Goal: Task Accomplishment & Management: Manage account settings

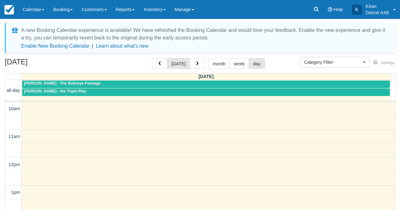
select select
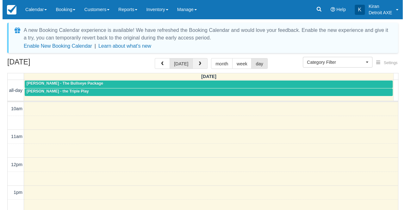
scroll to position [179, 0]
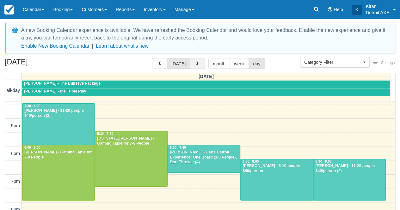
click at [195, 66] on button "button" at bounding box center [197, 63] width 15 height 11
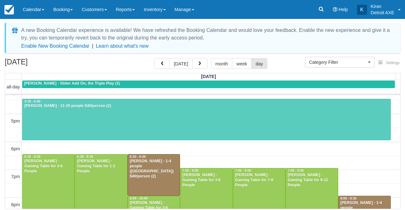
scroll to position [147, 0]
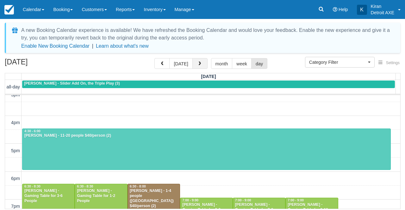
click at [199, 61] on button "button" at bounding box center [199, 63] width 15 height 11
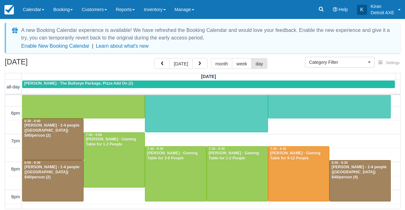
scroll to position [213, 0]
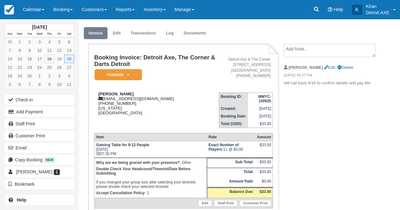
scroll to position [14, 0]
click at [135, 77] on em "Pending" at bounding box center [118, 75] width 47 height 11
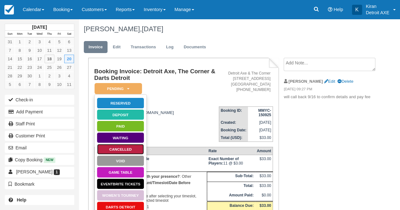
click at [119, 150] on link "Cancelled" at bounding box center [120, 149] width 47 height 11
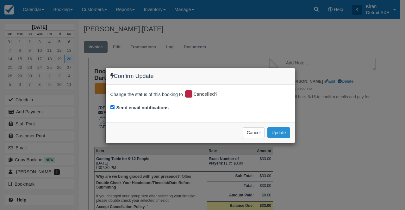
click at [278, 132] on button "Update" at bounding box center [278, 132] width 22 height 11
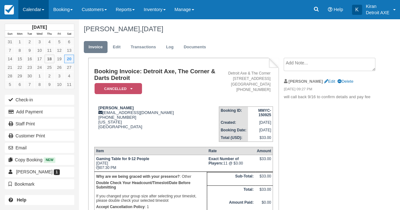
click at [44, 13] on link "Calendar" at bounding box center [33, 9] width 30 height 19
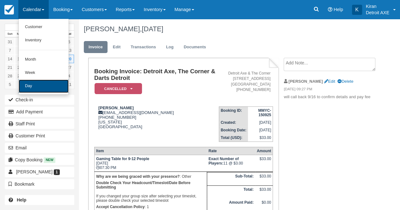
click at [53, 88] on link "Day" at bounding box center [44, 86] width 50 height 13
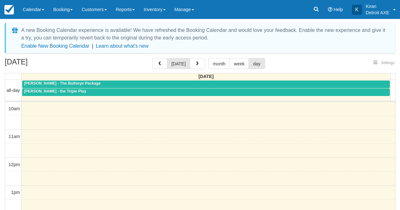
select select
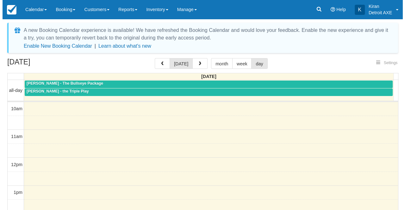
scroll to position [194, 0]
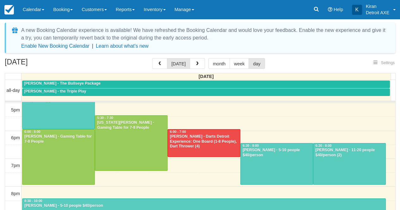
select select
click at [196, 61] on button "button" at bounding box center [197, 63] width 15 height 11
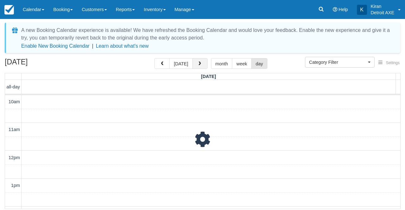
scroll to position [194, 0]
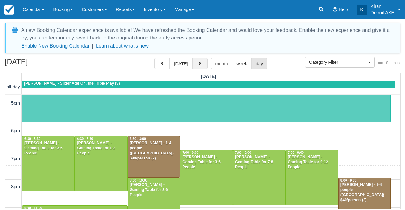
click at [196, 61] on button "button" at bounding box center [199, 63] width 15 height 11
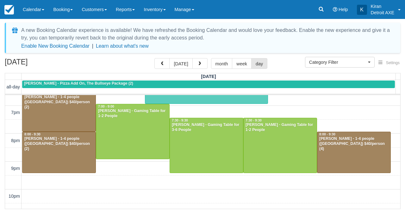
scroll to position [249, 0]
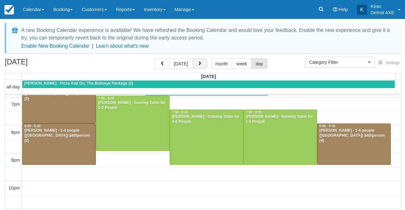
click at [198, 66] on button "button" at bounding box center [199, 63] width 15 height 11
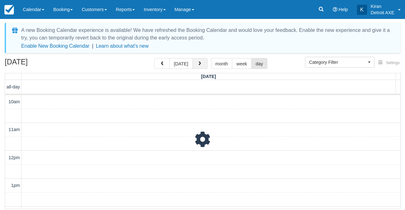
scroll to position [194, 0]
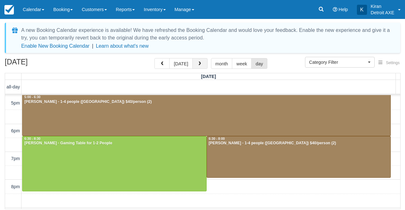
click at [197, 62] on span "button" at bounding box center [199, 64] width 4 height 4
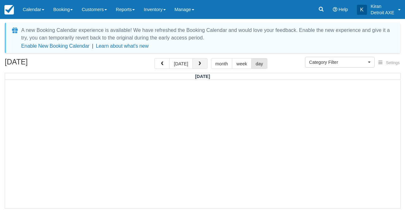
click at [198, 65] on span "button" at bounding box center [199, 64] width 4 height 4
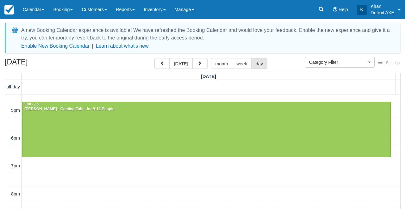
scroll to position [194, 0]
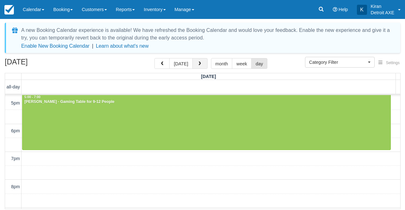
click at [197, 66] on span "button" at bounding box center [199, 64] width 4 height 4
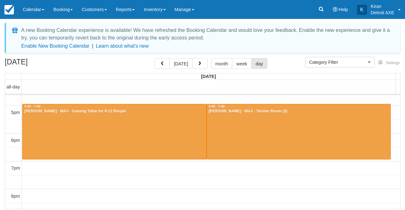
scroll to position [186, 0]
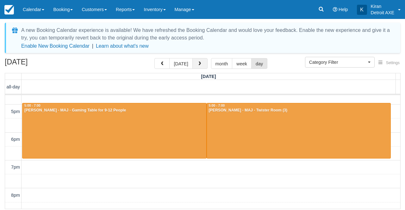
click at [197, 64] on span "button" at bounding box center [199, 64] width 4 height 4
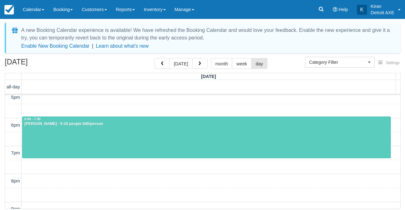
scroll to position [198, 0]
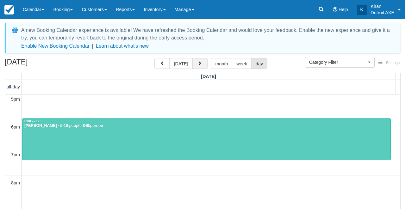
click at [198, 63] on span "button" at bounding box center [199, 64] width 4 height 4
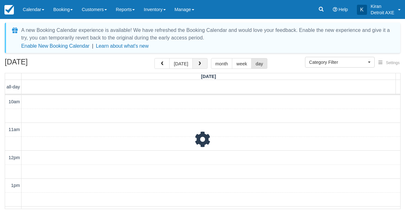
scroll to position [194, 0]
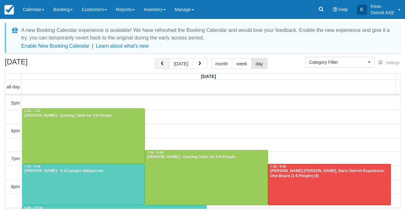
click at [164, 64] on span "button" at bounding box center [162, 64] width 4 height 4
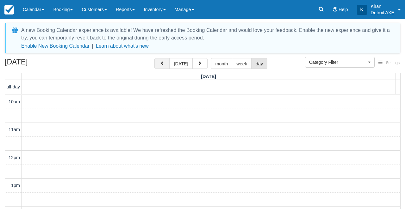
scroll to position [194, 0]
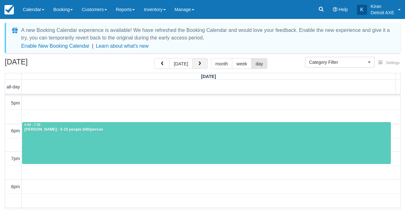
click at [201, 58] on button "button" at bounding box center [199, 63] width 15 height 11
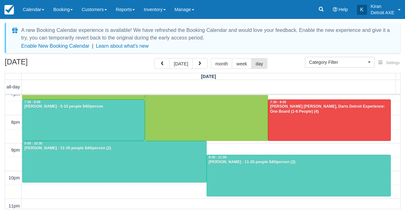
scroll to position [260, 0]
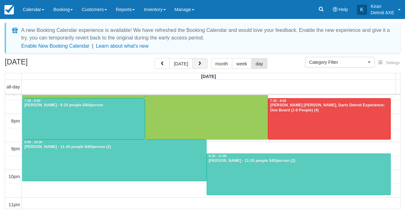
click at [201, 66] on button "button" at bounding box center [199, 63] width 15 height 11
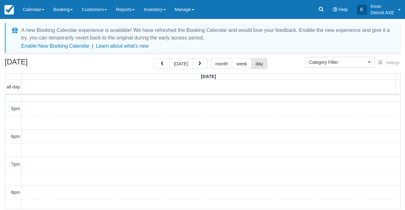
scroll to position [190, 0]
click at [200, 66] on span "button" at bounding box center [199, 64] width 4 height 4
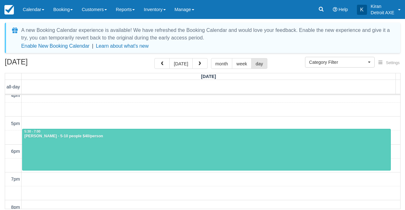
scroll to position [174, 0]
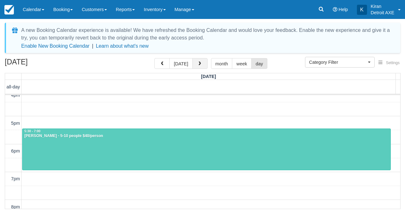
click at [201, 63] on button "button" at bounding box center [199, 63] width 15 height 11
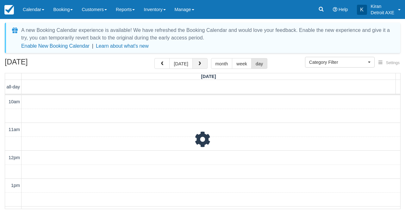
scroll to position [194, 0]
click at [201, 63] on button "button" at bounding box center [199, 63] width 15 height 11
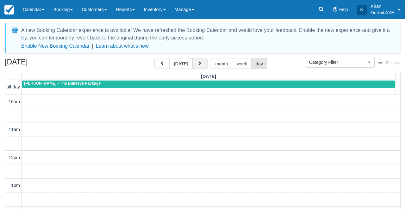
scroll to position [194, 0]
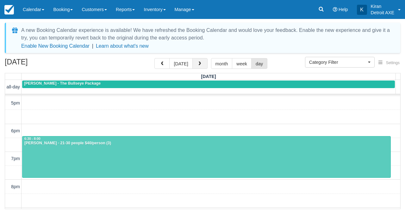
click at [201, 63] on button "button" at bounding box center [199, 63] width 15 height 11
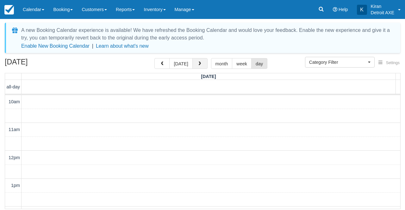
scroll to position [194, 0]
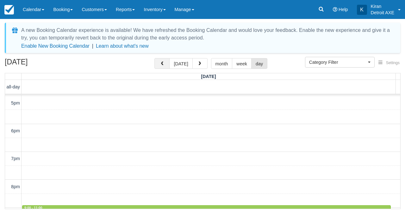
click at [164, 65] on span "button" at bounding box center [162, 64] width 4 height 4
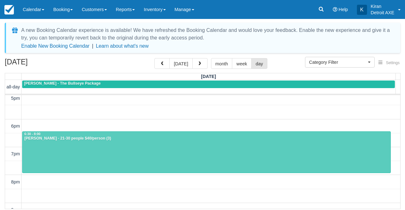
scroll to position [200, 0]
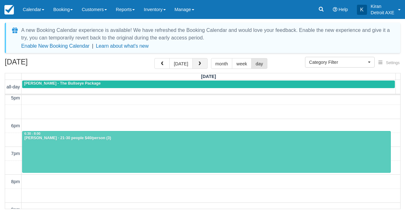
click at [200, 63] on span "button" at bounding box center [199, 64] width 4 height 4
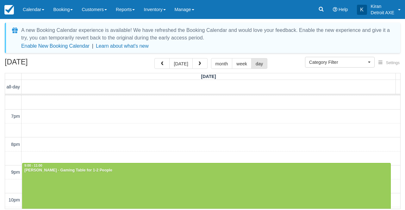
scroll to position [260, 0]
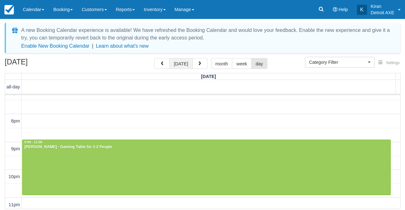
click at [183, 66] on button "today" at bounding box center [180, 63] width 23 height 11
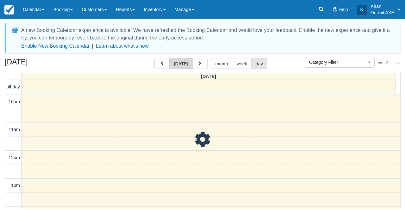
scroll to position [194, 0]
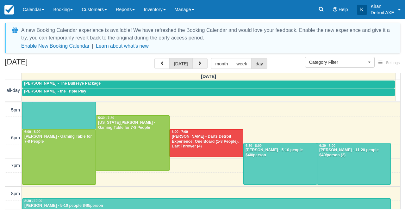
click at [197, 65] on span "button" at bounding box center [199, 64] width 4 height 4
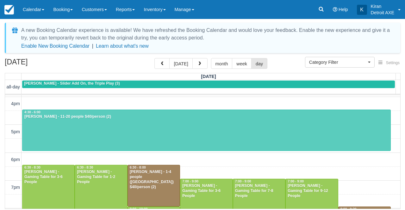
scroll to position [165, 0]
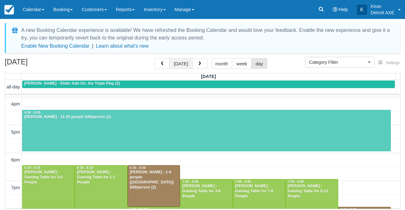
click at [185, 63] on button "today" at bounding box center [180, 63] width 23 height 11
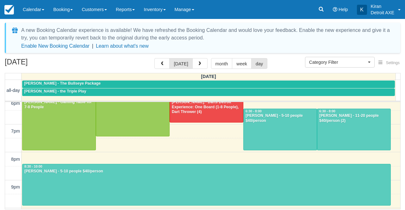
scroll to position [230, 0]
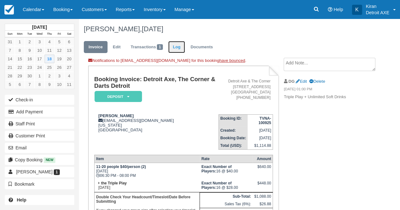
click at [183, 47] on link "Log" at bounding box center [176, 47] width 17 height 12
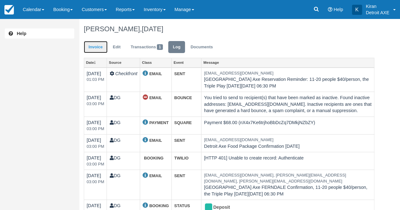
click at [94, 48] on link "Invoice" at bounding box center [96, 47] width 24 height 12
